Goal: Task Accomplishment & Management: Complete application form

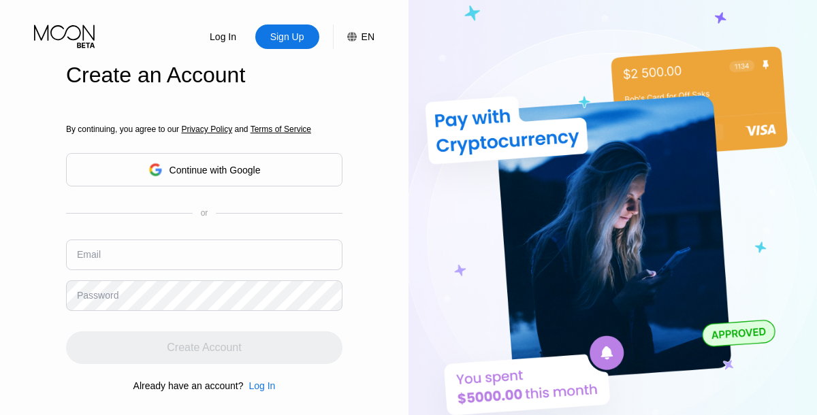
click at [204, 240] on input "text" at bounding box center [204, 255] width 276 height 31
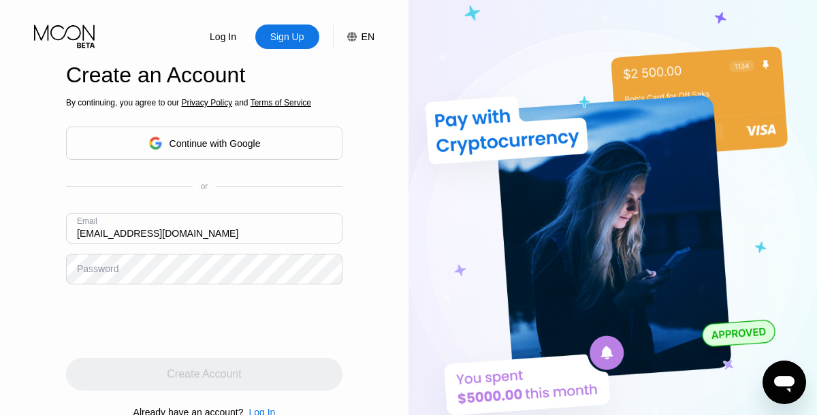
type input "[EMAIL_ADDRESS][DOMAIN_NAME]"
click at [204, 374] on div "Create Account" at bounding box center [204, 375] width 74 height 14
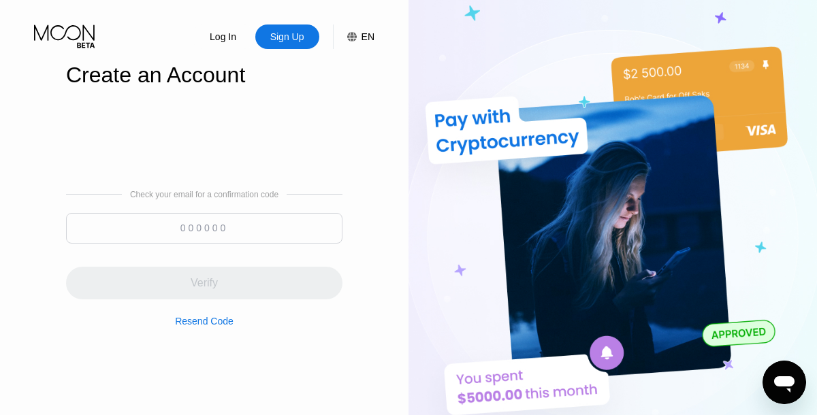
click at [204, 227] on input at bounding box center [204, 228] width 276 height 31
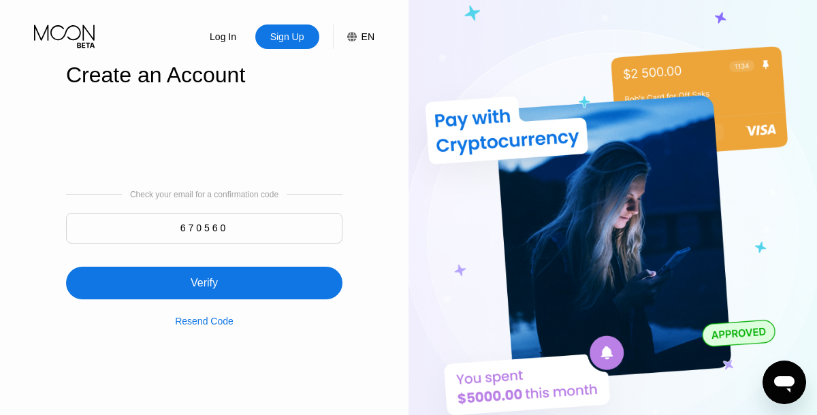
type input "670560"
click at [204, 274] on div "Verify" at bounding box center [204, 283] width 276 height 33
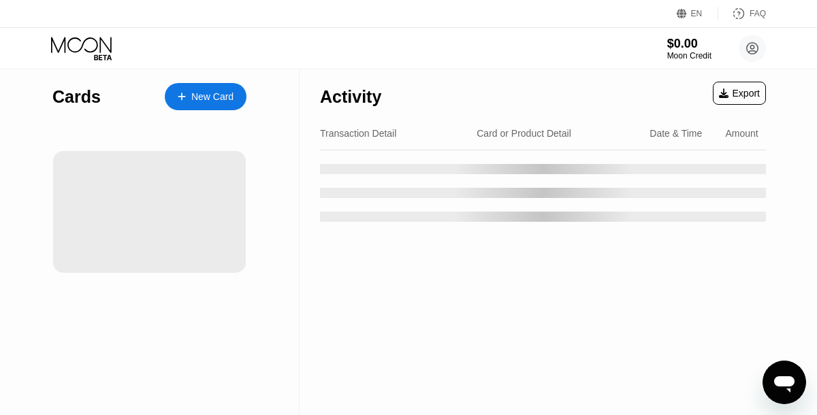
click at [206, 97] on div "New Card" at bounding box center [212, 97] width 42 height 12
